Goal: Task Accomplishment & Management: Use online tool/utility

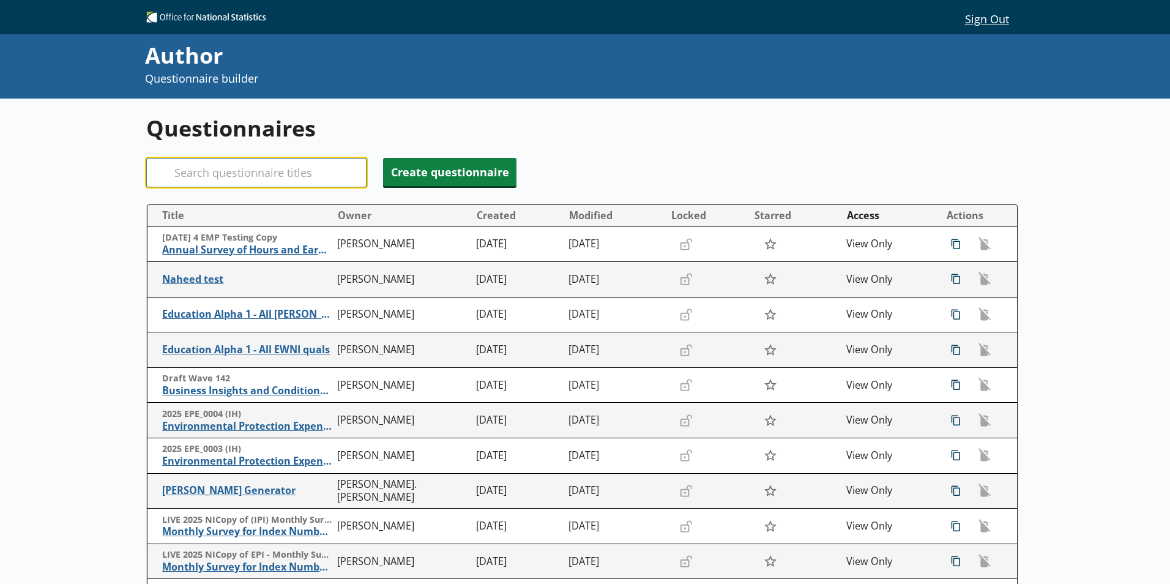
click at [238, 182] on input "Search" at bounding box center [256, 172] width 220 height 29
type input "w"
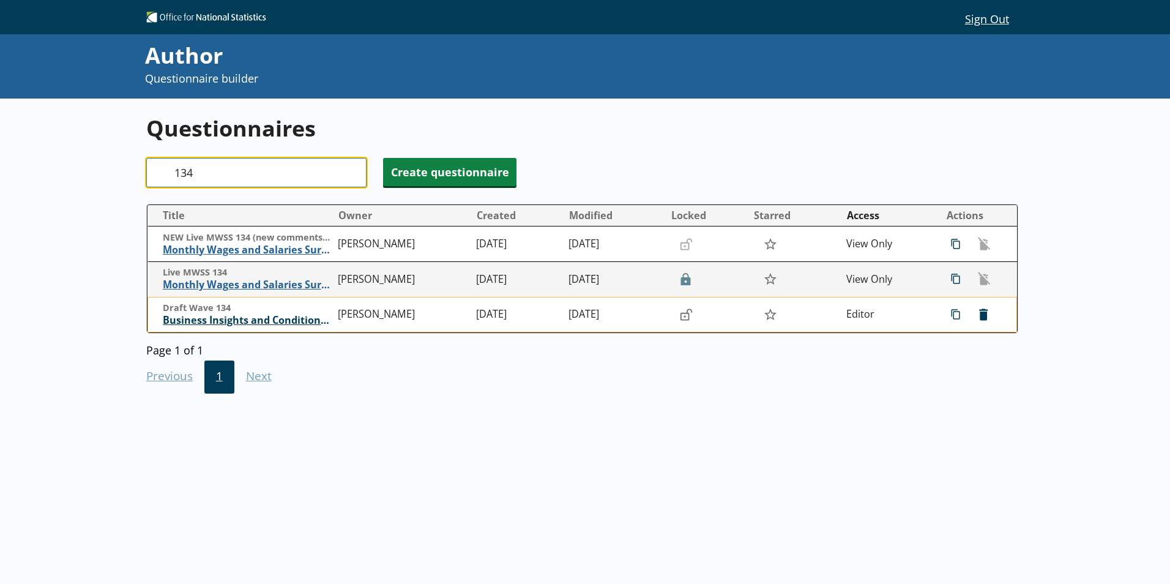
type input "134"
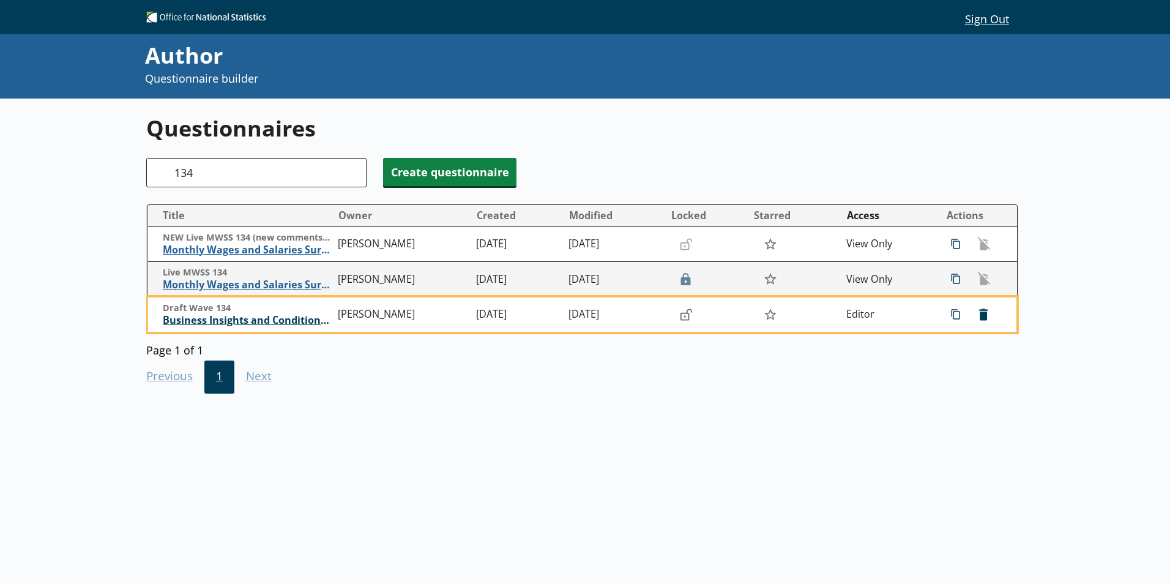
click at [267, 321] on span "Business Insights and Conditions Survey (BICS)" at bounding box center [247, 320] width 169 height 13
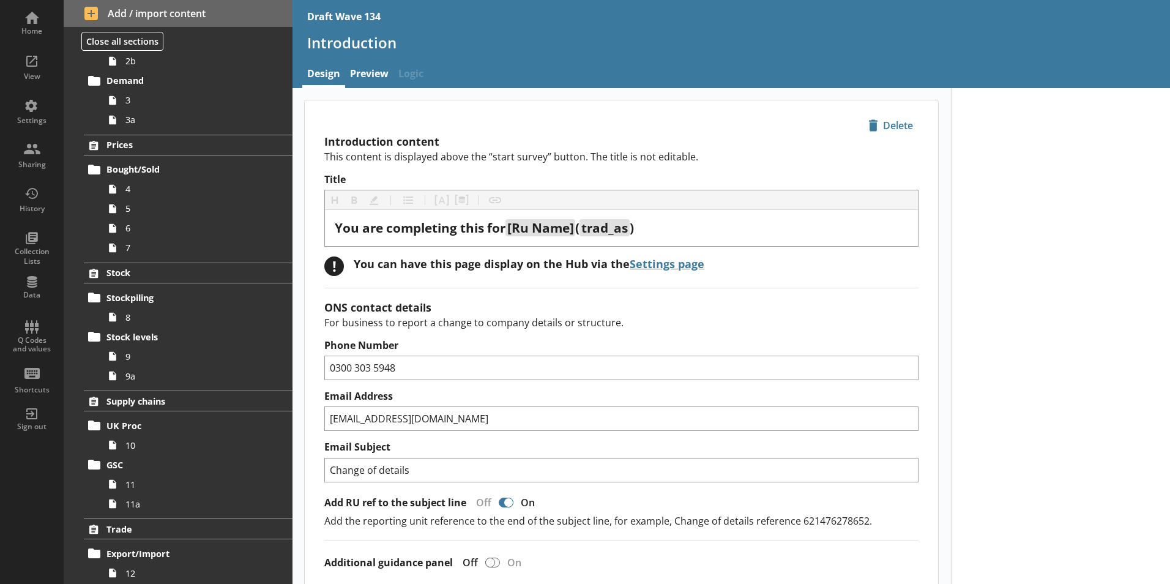
scroll to position [184, 0]
click at [124, 192] on link "4" at bounding box center [198, 189] width 190 height 20
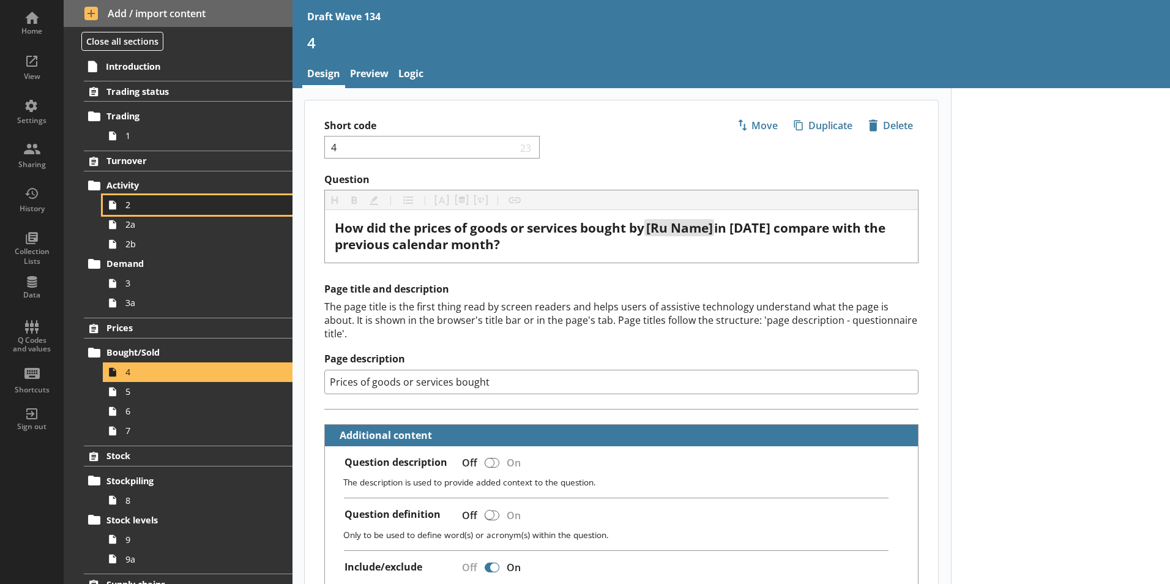
click at [132, 202] on span "2" at bounding box center [193, 205] width 136 height 12
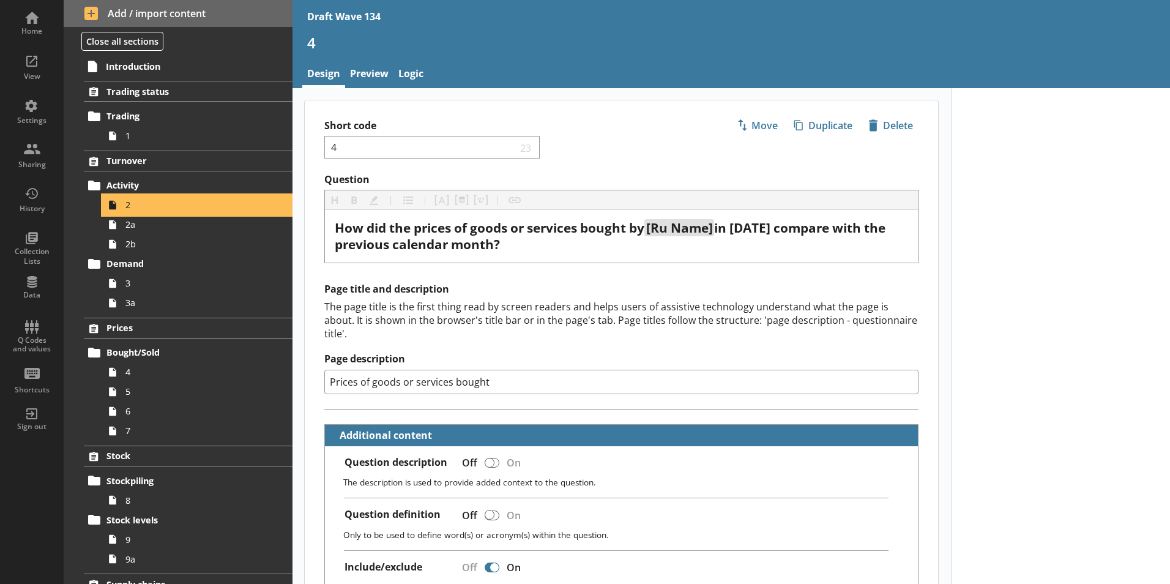
type textarea "x"
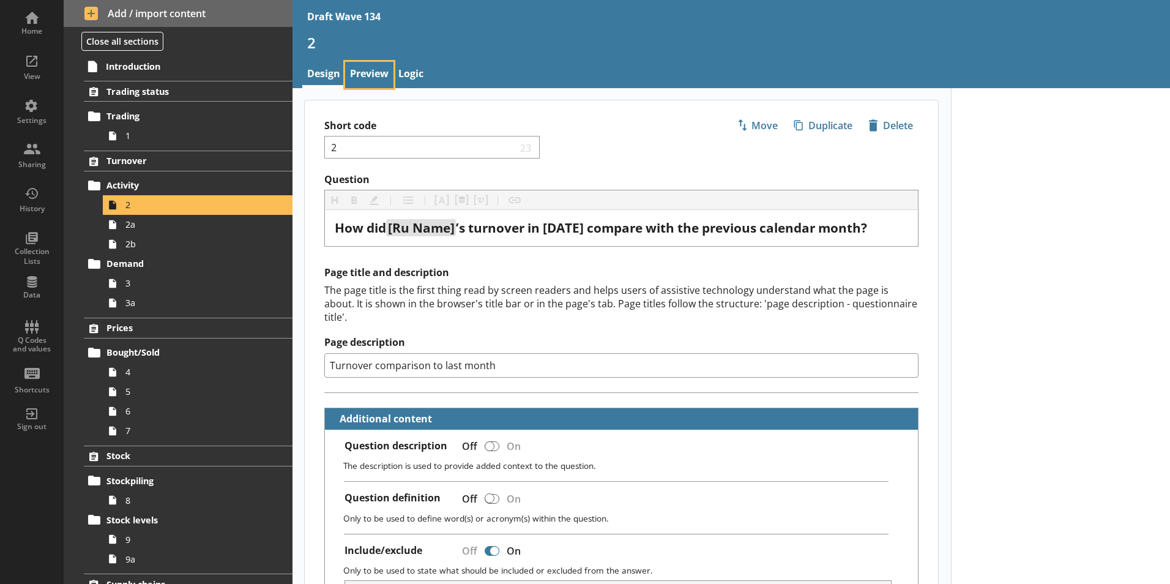
click at [370, 77] on link "Preview" at bounding box center [369, 75] width 48 height 26
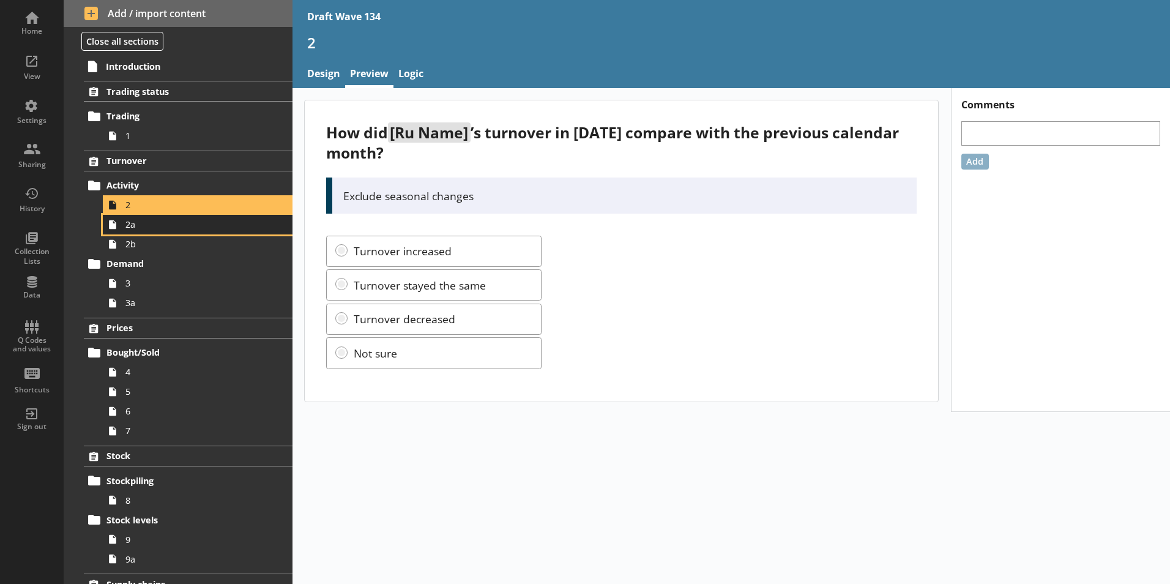
click at [122, 225] on link "2a" at bounding box center [198, 225] width 190 height 20
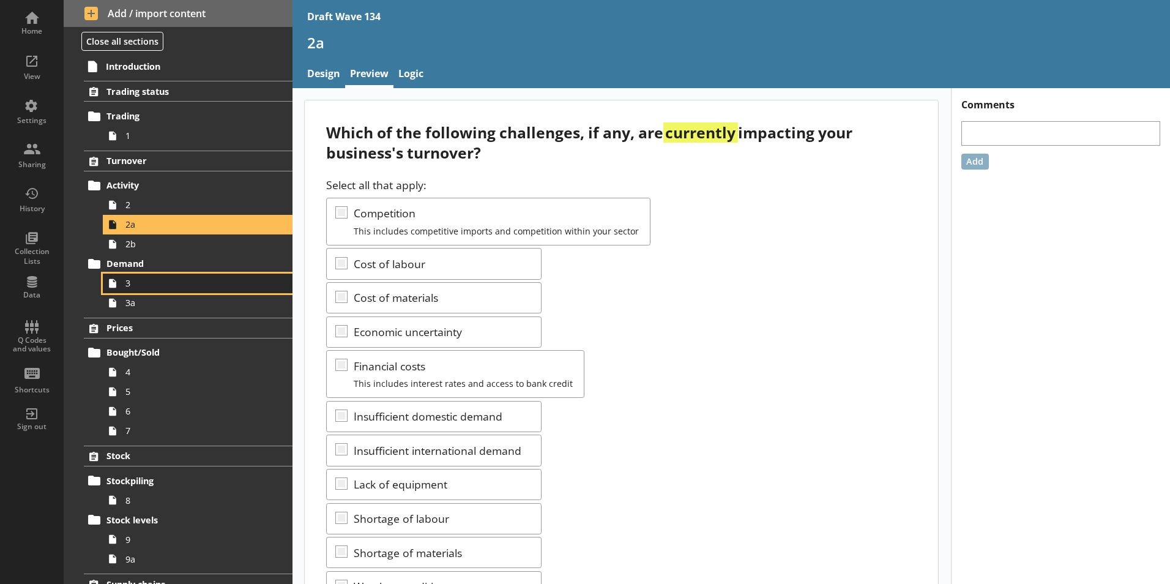
click at [137, 287] on span "3" at bounding box center [193, 283] width 136 height 12
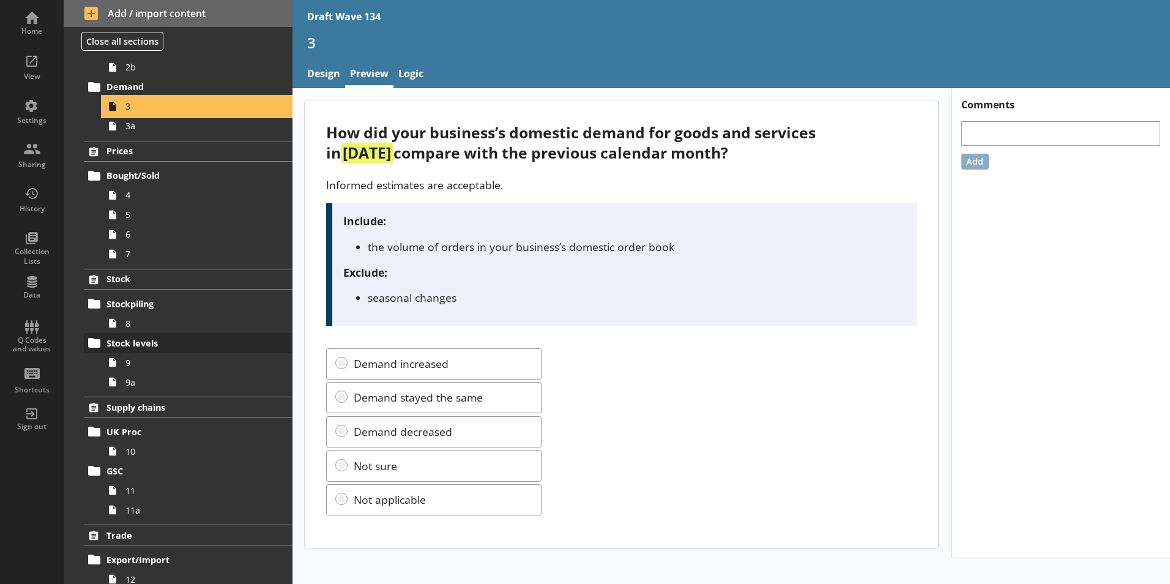
scroll to position [184, 0]
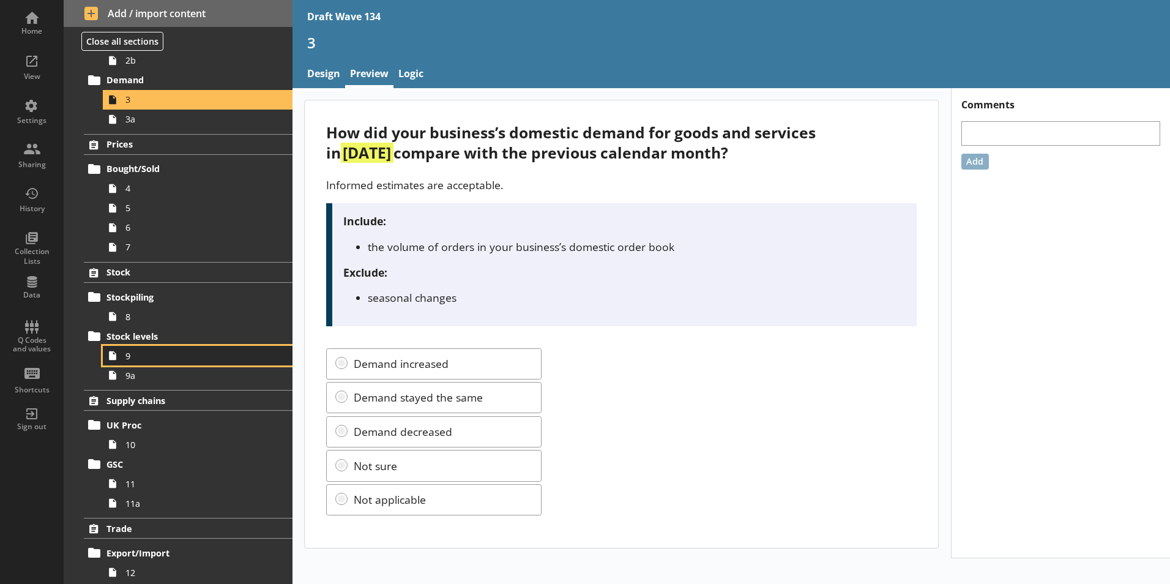
click at [134, 359] on span "9" at bounding box center [193, 356] width 136 height 12
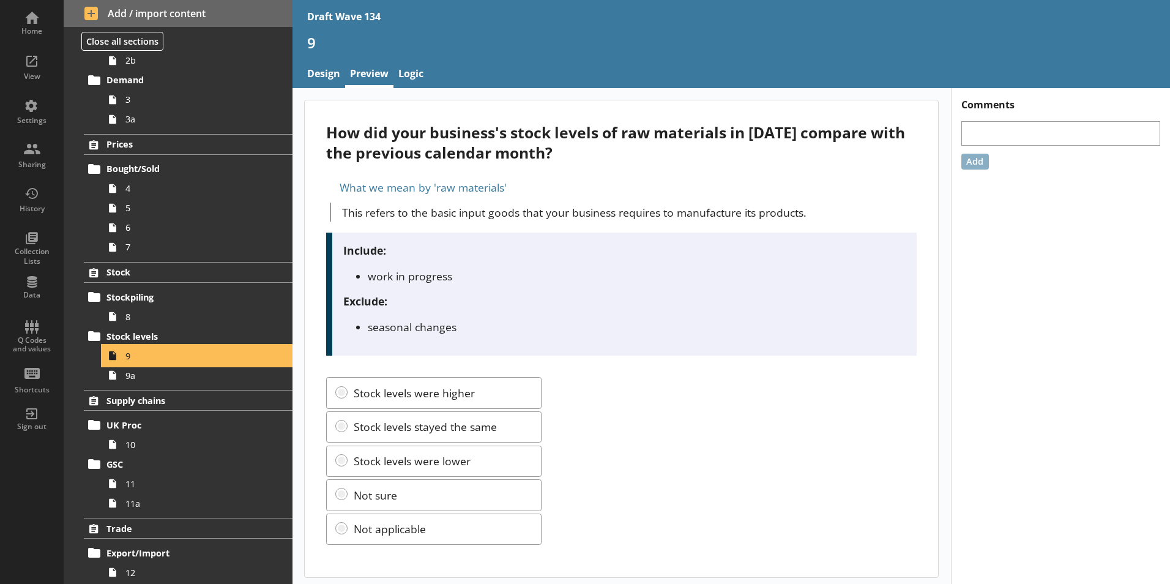
scroll to position [4, 0]
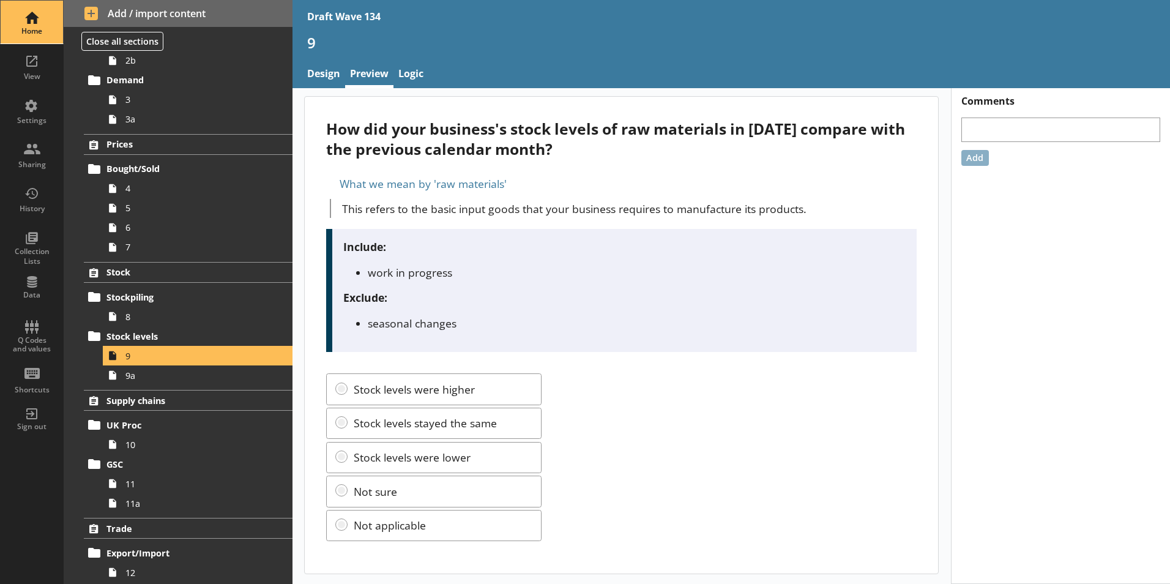
click at [32, 21] on div "Home" at bounding box center [31, 22] width 43 height 43
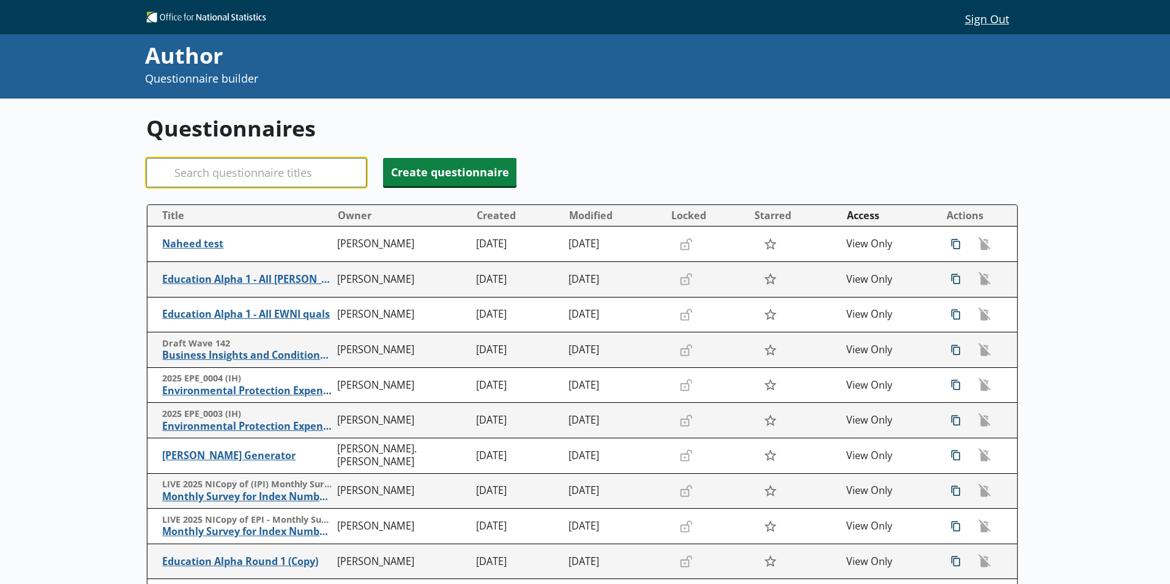
click at [327, 179] on input "Search" at bounding box center [256, 172] width 220 height 29
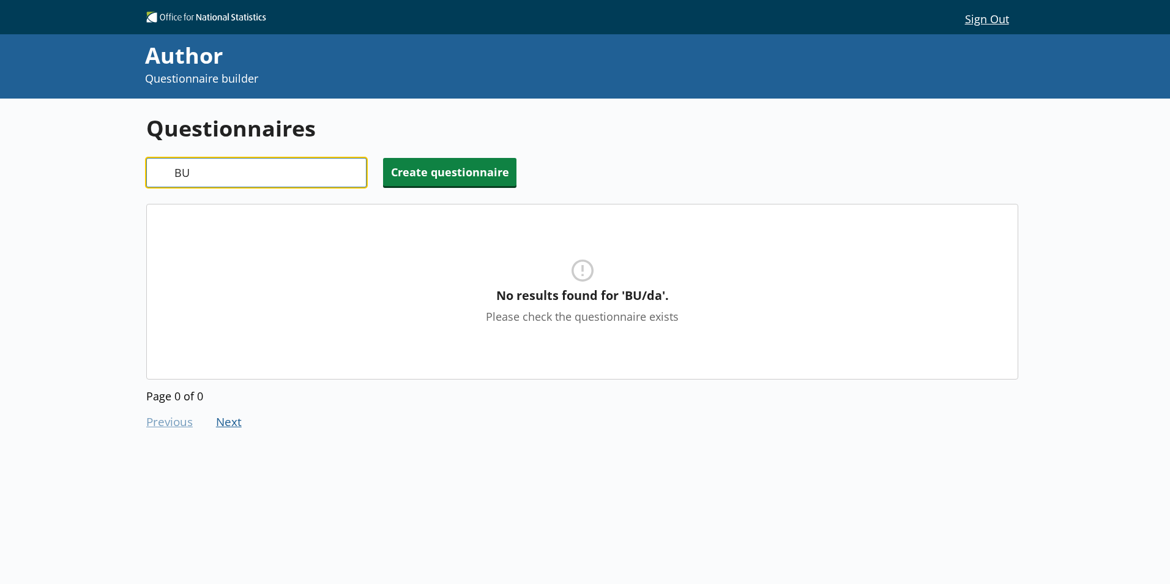
type input "B"
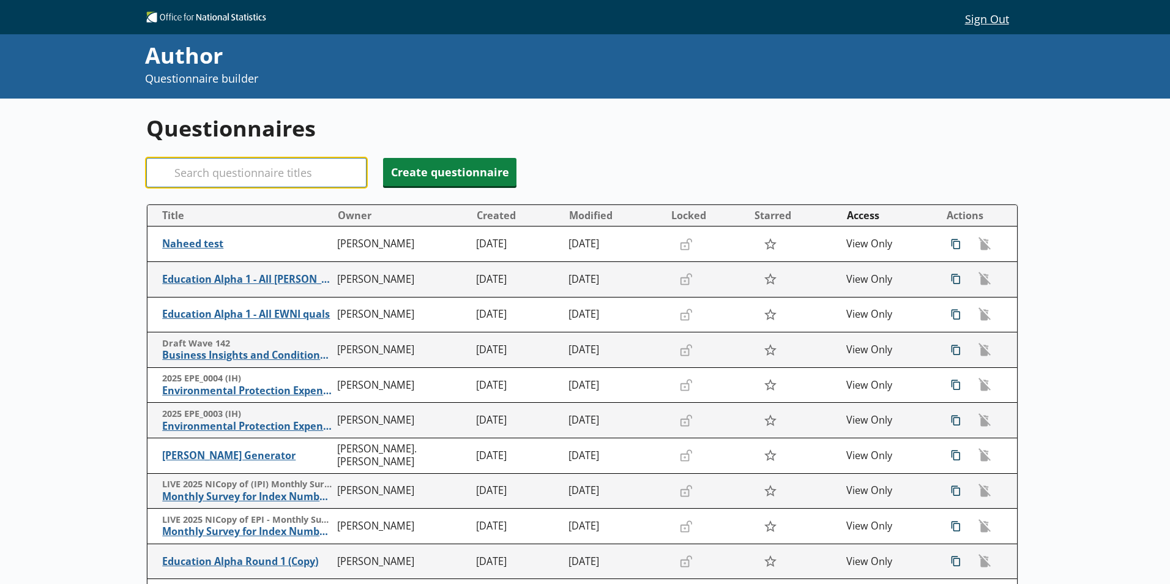
type input "d"
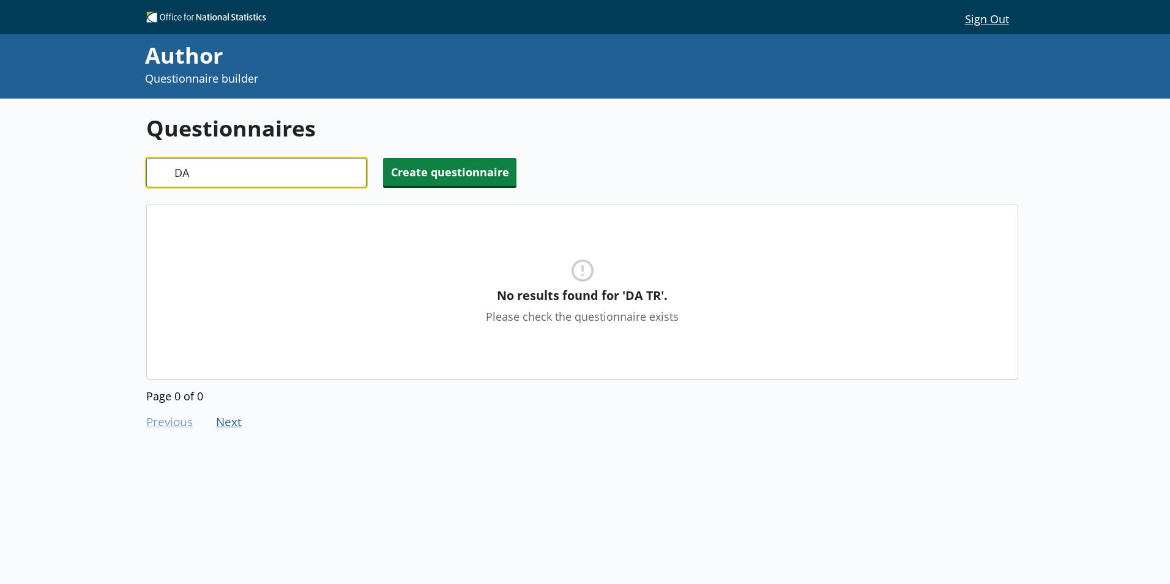
type input "D"
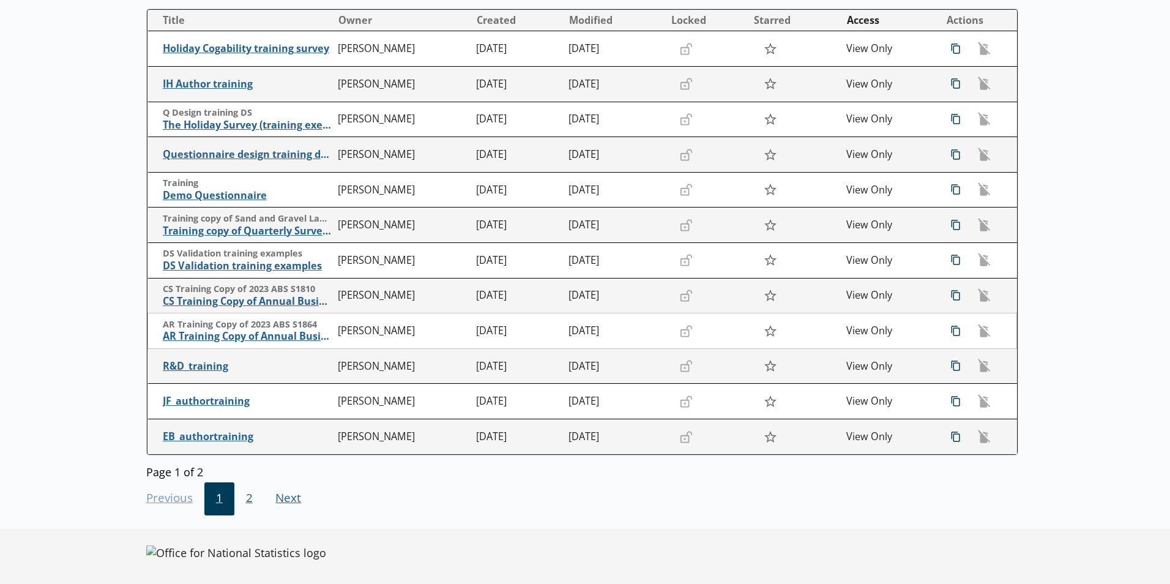
scroll to position [199, 0]
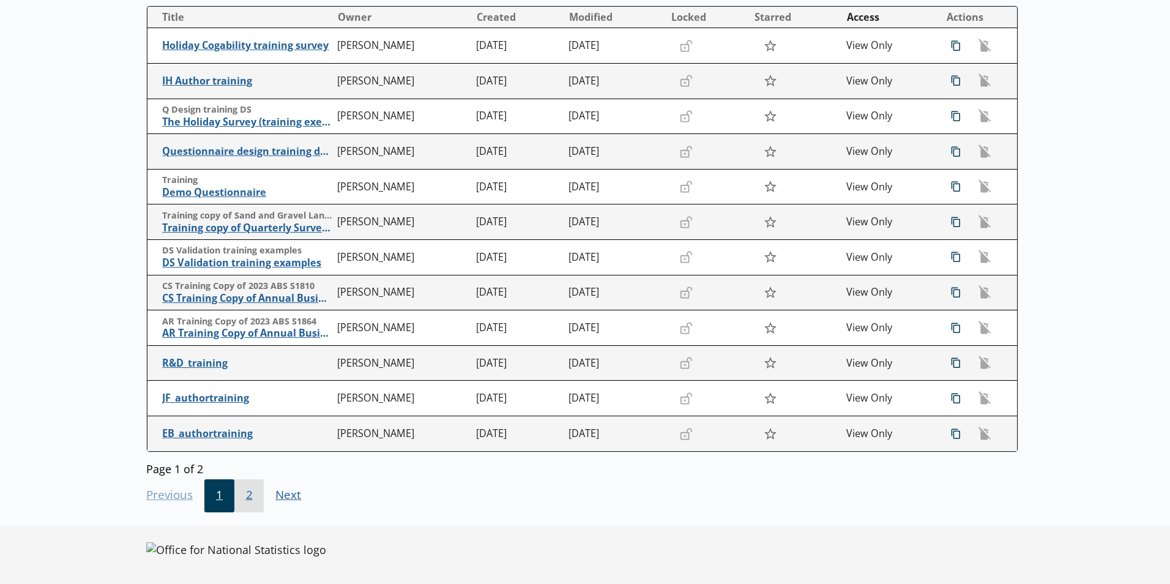
type input "train"
click at [241, 491] on span "2" at bounding box center [249, 495] width 30 height 33
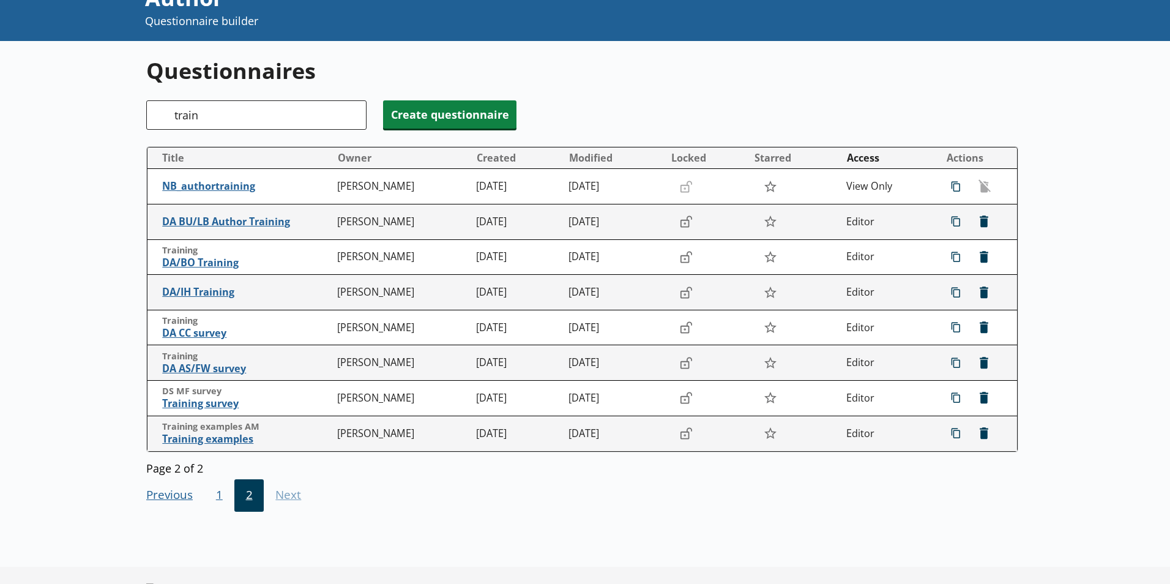
scroll to position [58, 0]
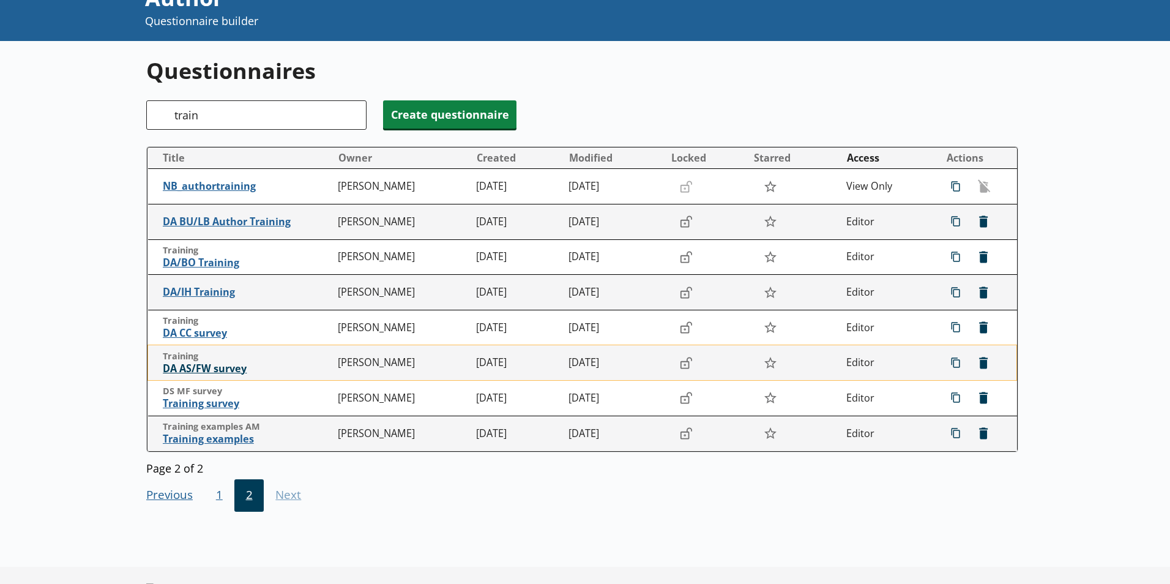
click at [229, 368] on span "DA AS/FW survey" at bounding box center [247, 368] width 169 height 13
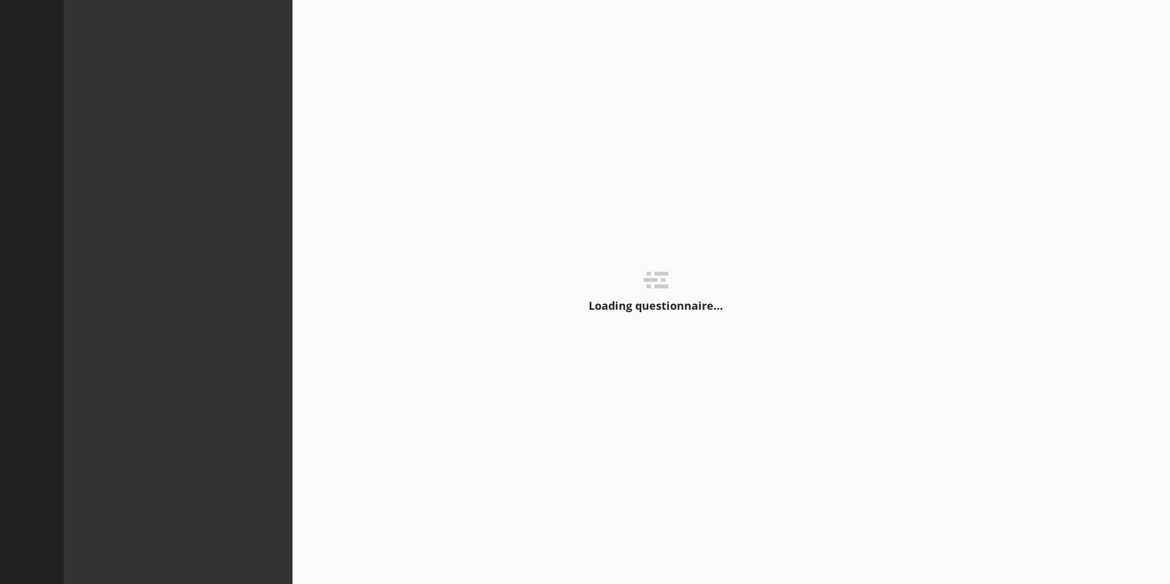
type textarea "x"
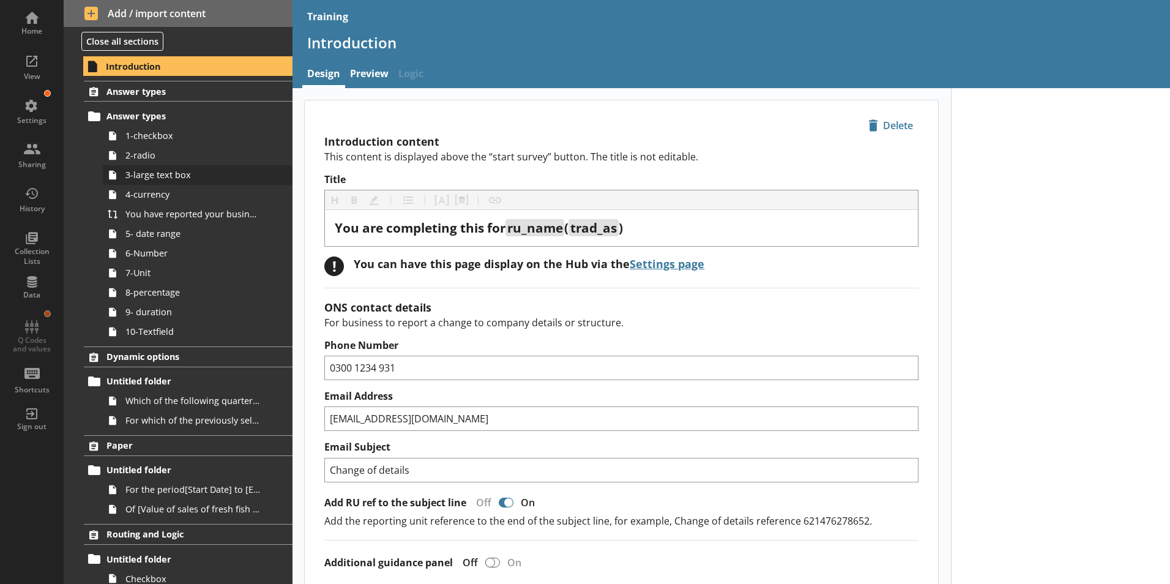
scroll to position [61, 0]
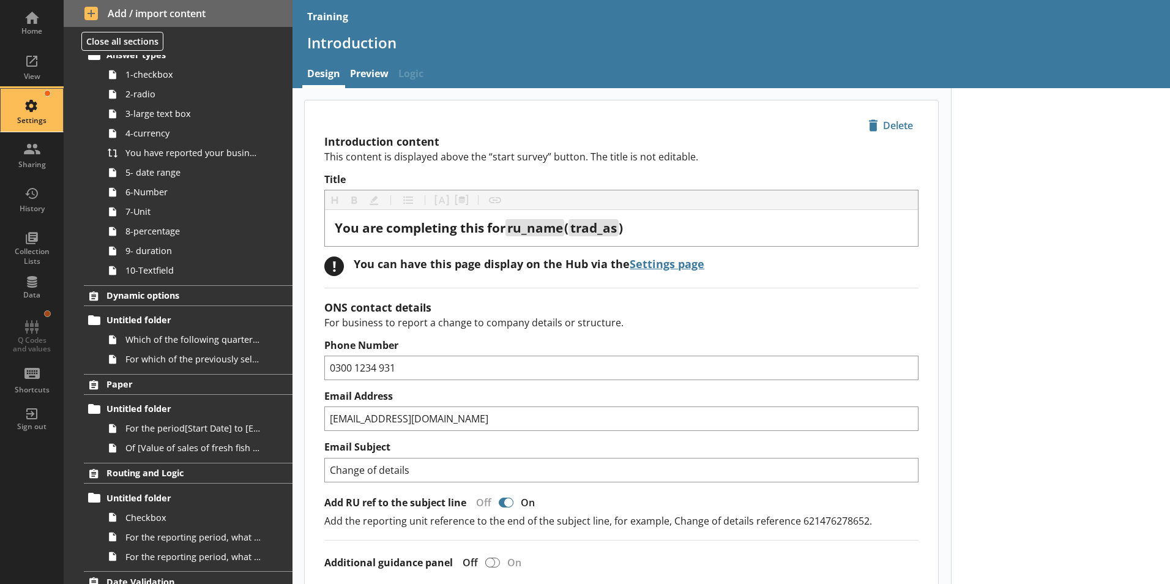
click at [29, 111] on div "Settings" at bounding box center [31, 110] width 43 height 43
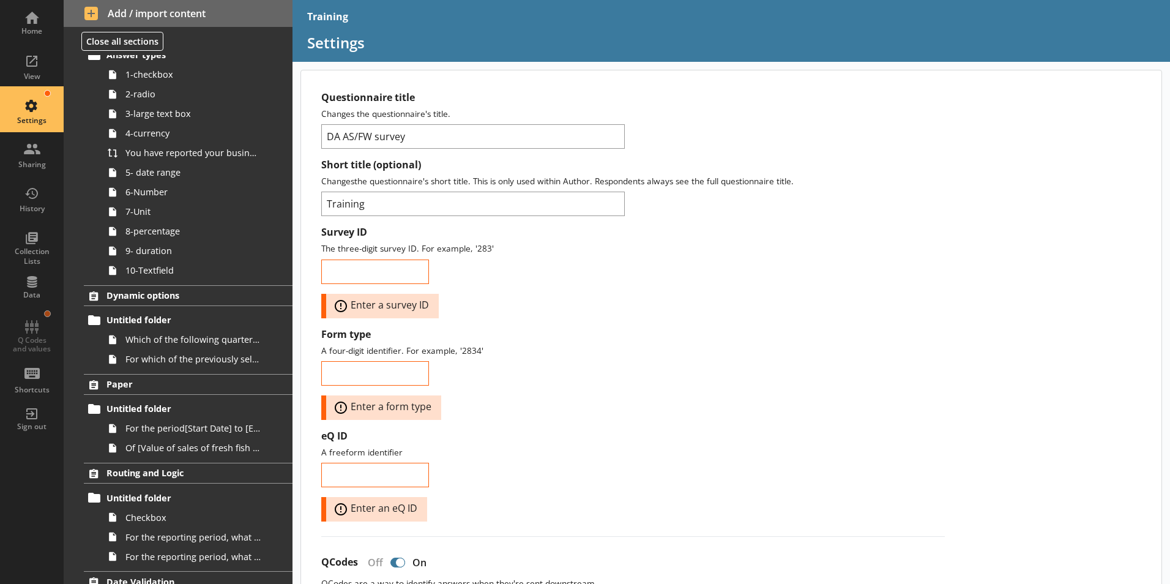
click at [29, 111] on div "Settings" at bounding box center [31, 110] width 43 height 43
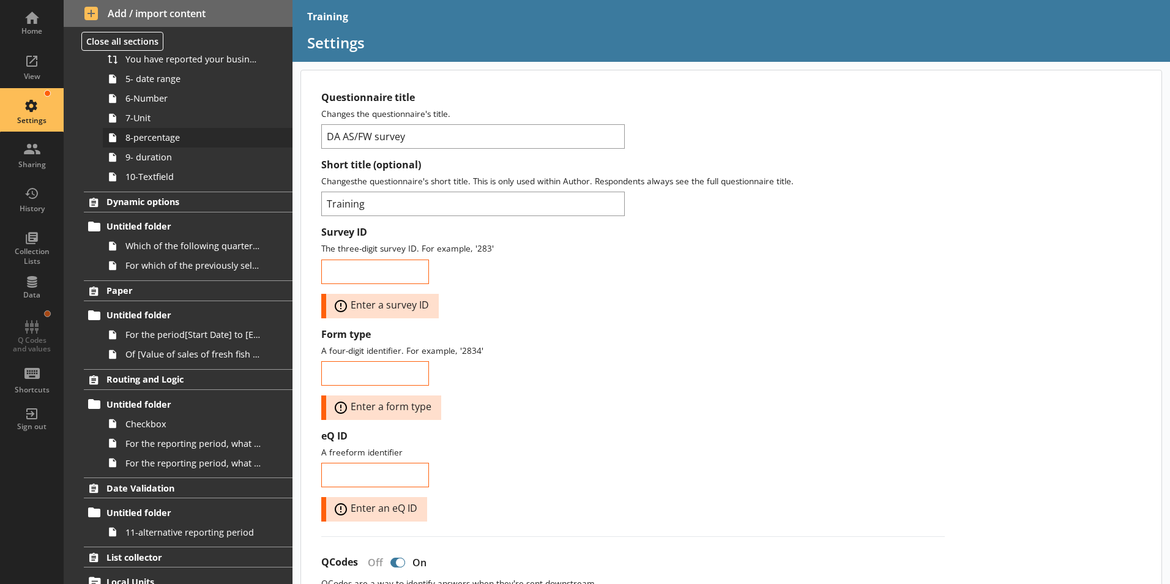
scroll to position [154, 0]
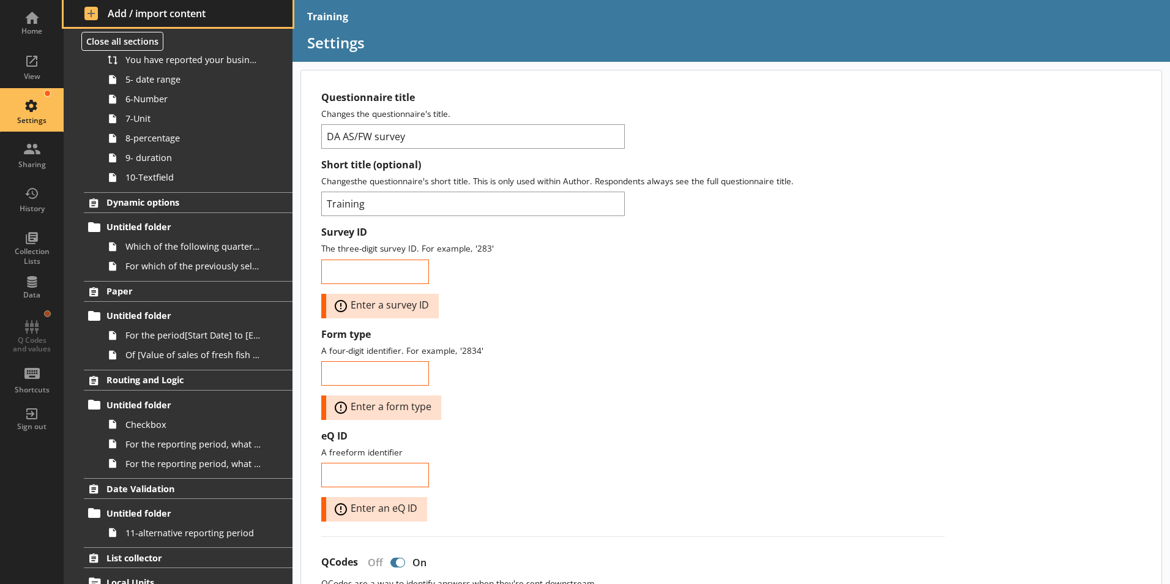
click at [103, 10] on span "Add / import content" at bounding box center [178, 13] width 188 height 13
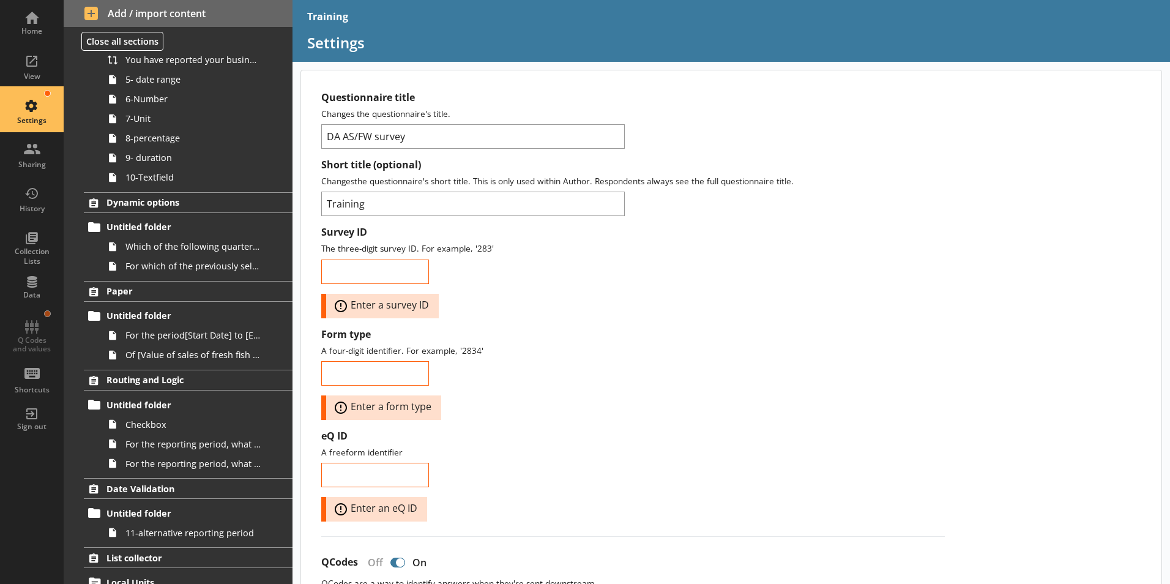
click at [51, 117] on div "Settings" at bounding box center [31, 121] width 43 height 10
click at [29, 59] on div "View" at bounding box center [31, 66] width 43 height 43
